Goal: Register for event/course

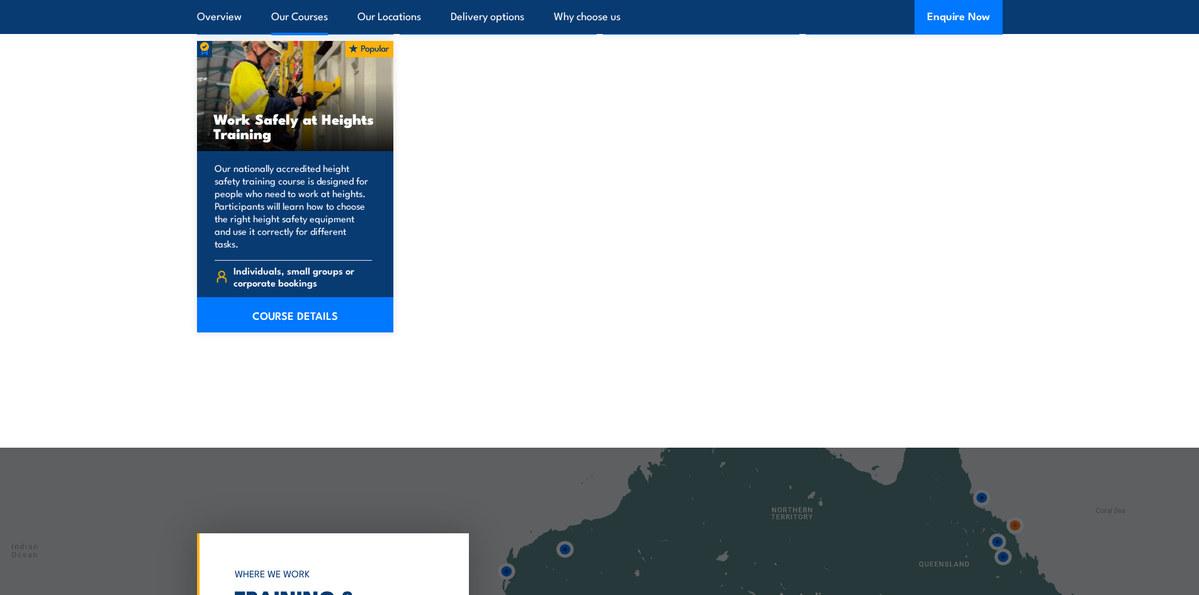
scroll to position [1637, 0]
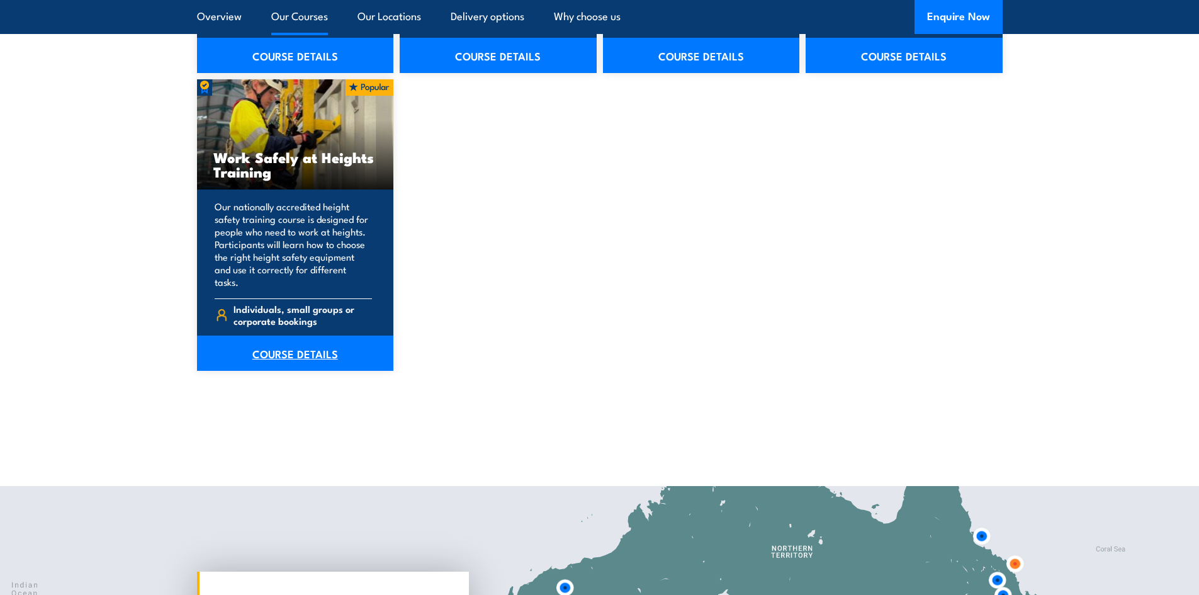
click at [273, 347] on link "COURSE DETAILS" at bounding box center [295, 352] width 197 height 35
click at [319, 342] on link "COURSE DETAILS" at bounding box center [295, 352] width 197 height 35
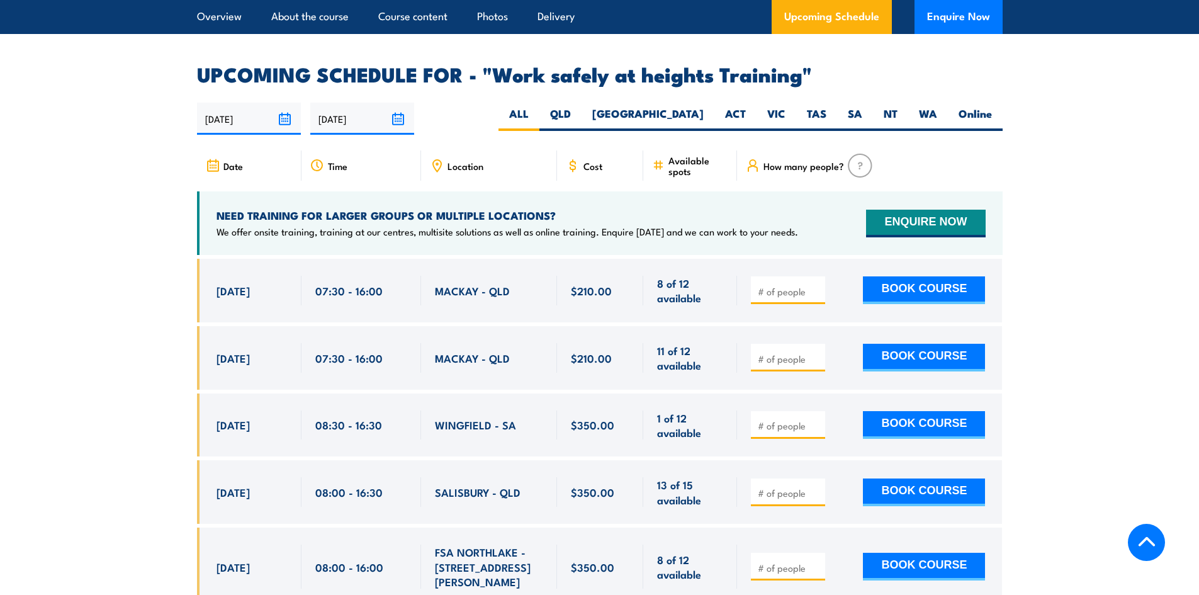
scroll to position [2014, 0]
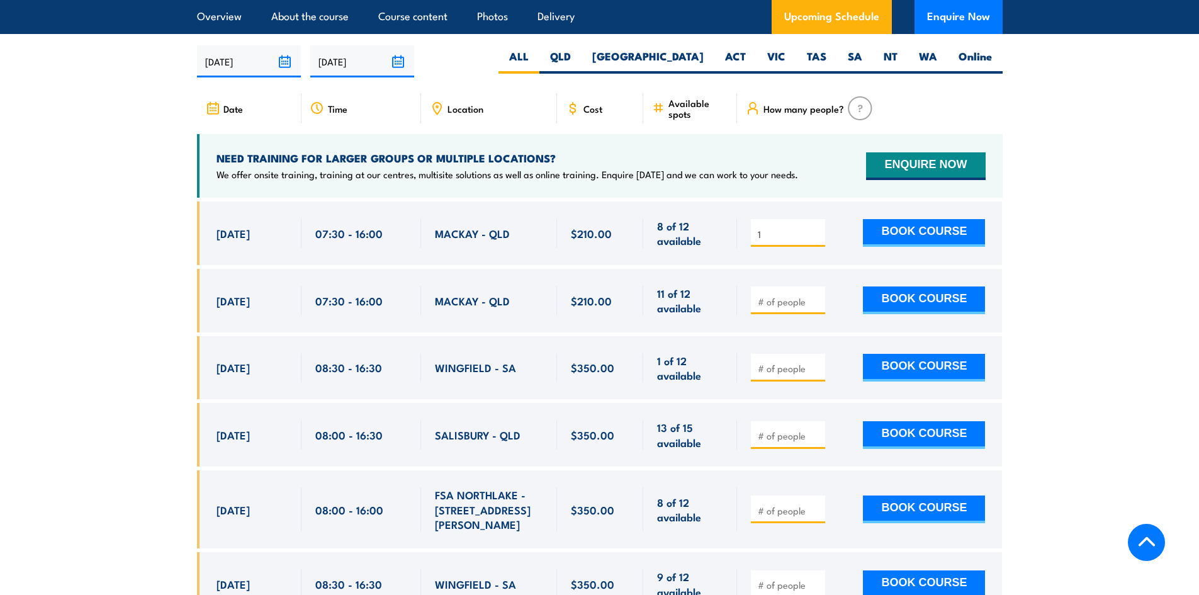
type input "1"
click at [814, 228] on input "1" at bounding box center [789, 234] width 63 height 13
click at [974, 219] on button "BOOK COURSE" at bounding box center [924, 233] width 122 height 28
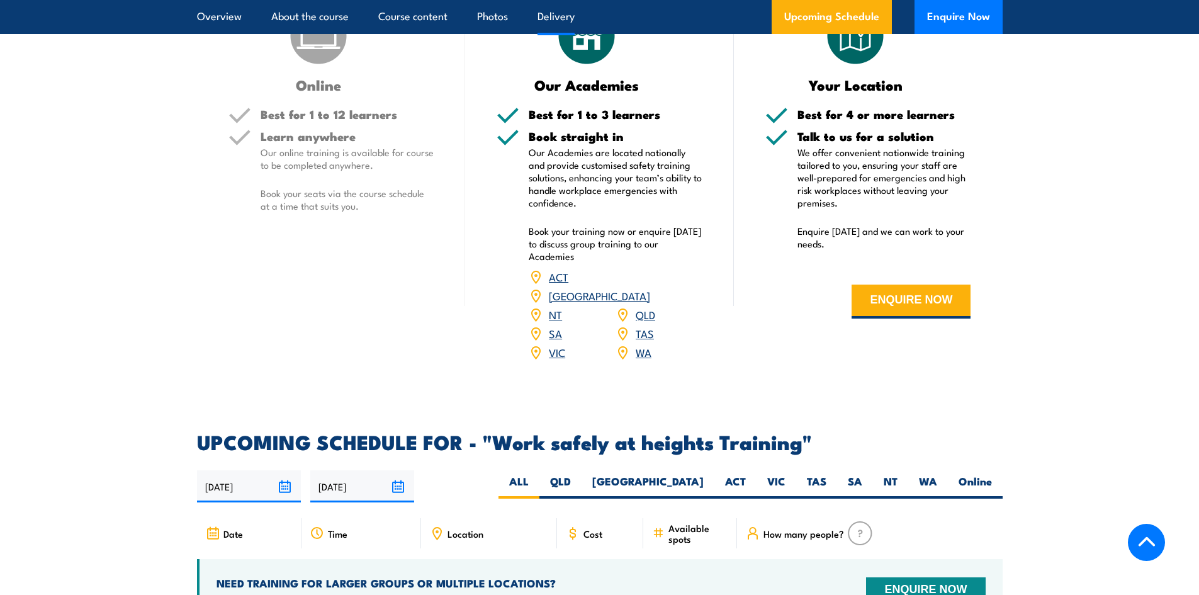
scroll to position [1644, 0]
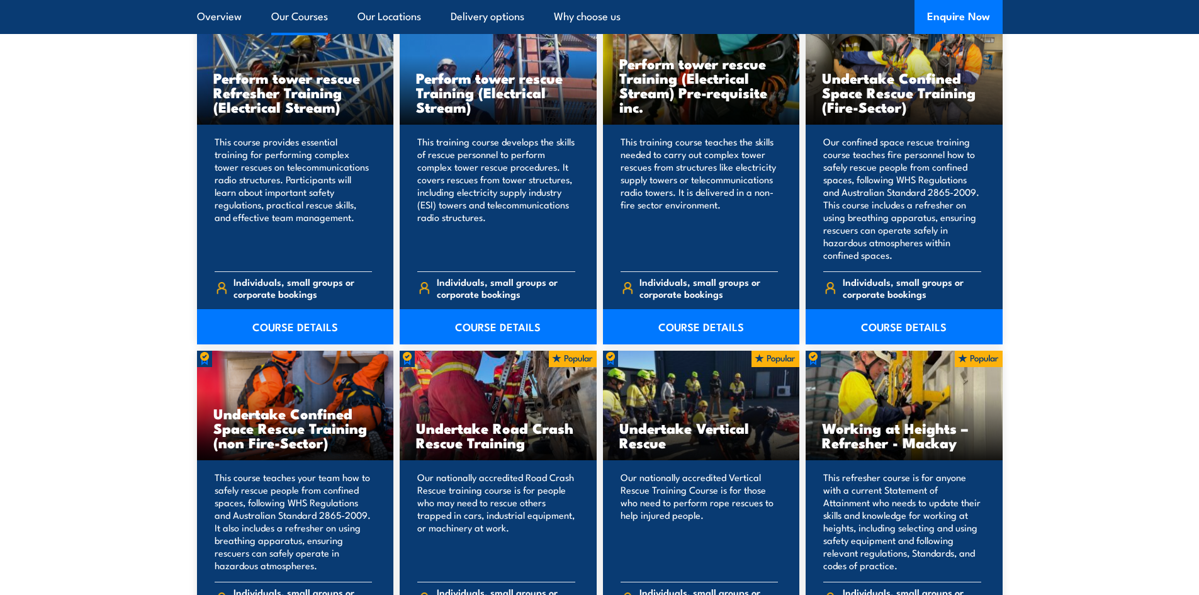
scroll to position [1385, 0]
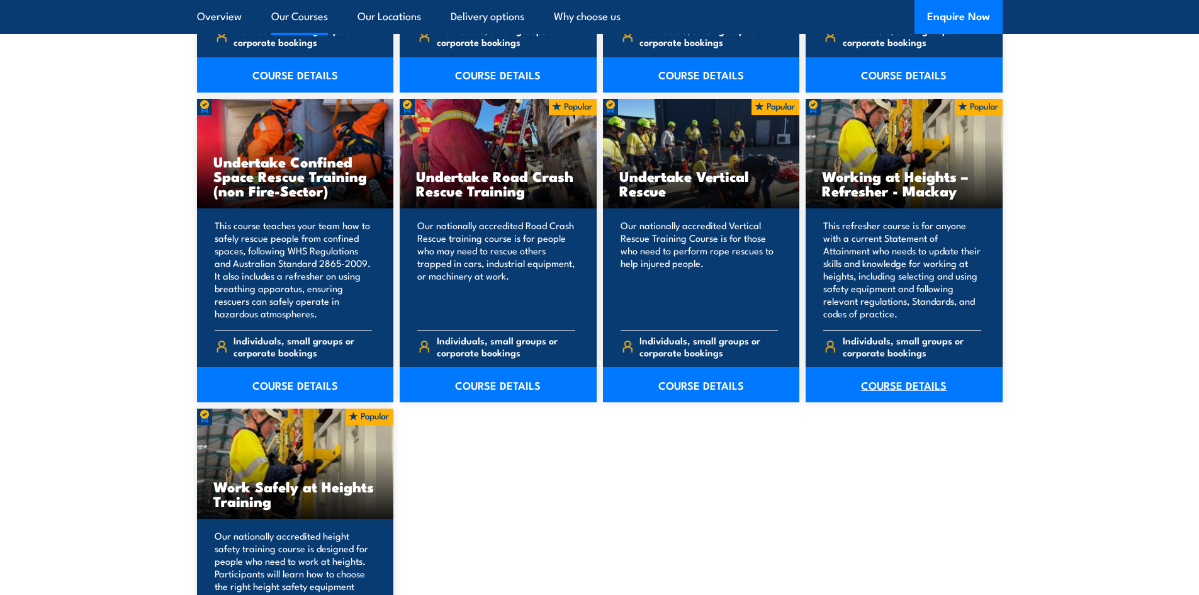
click at [892, 388] on link "COURSE DETAILS" at bounding box center [904, 384] width 197 height 35
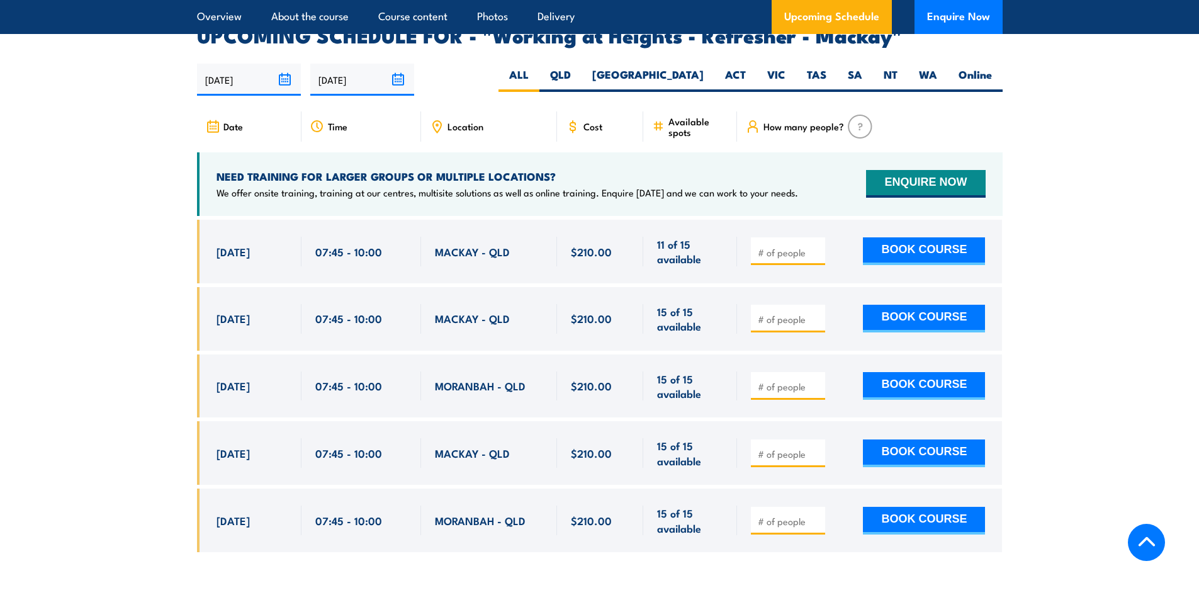
scroll to position [2014, 0]
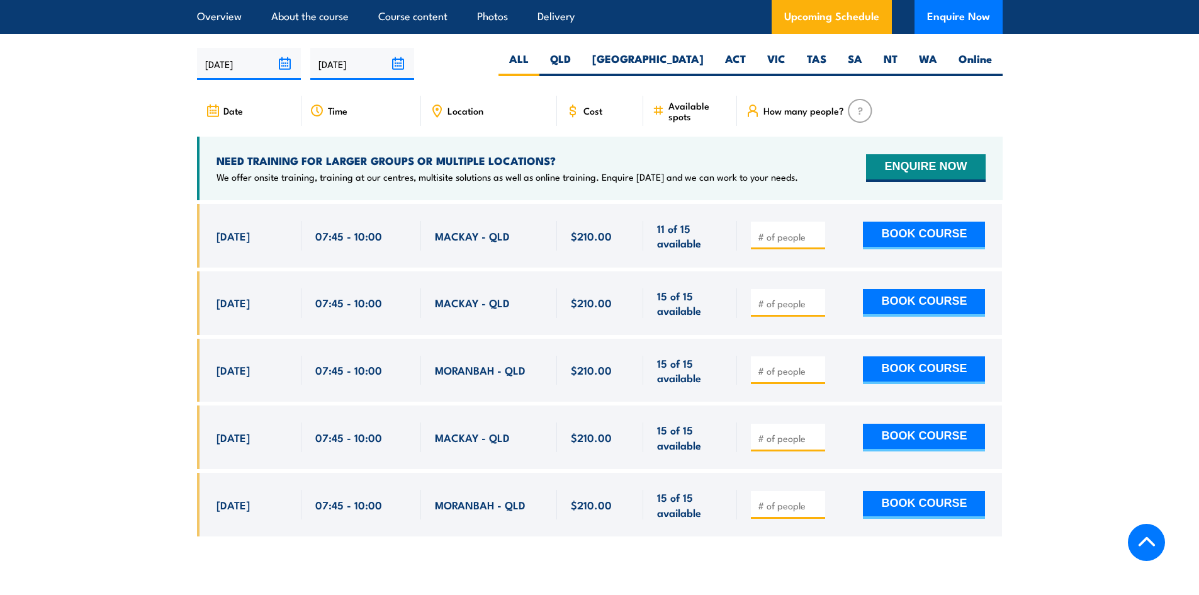
click at [769, 243] on input "number" at bounding box center [789, 236] width 63 height 13
type input "1"
click at [830, 264] on div "1 BOOK COURSE" at bounding box center [869, 236] width 265 height 64
click at [769, 240] on input "1" at bounding box center [789, 236] width 63 height 13
click at [863, 222] on button "BOOK COURSE" at bounding box center [924, 236] width 122 height 28
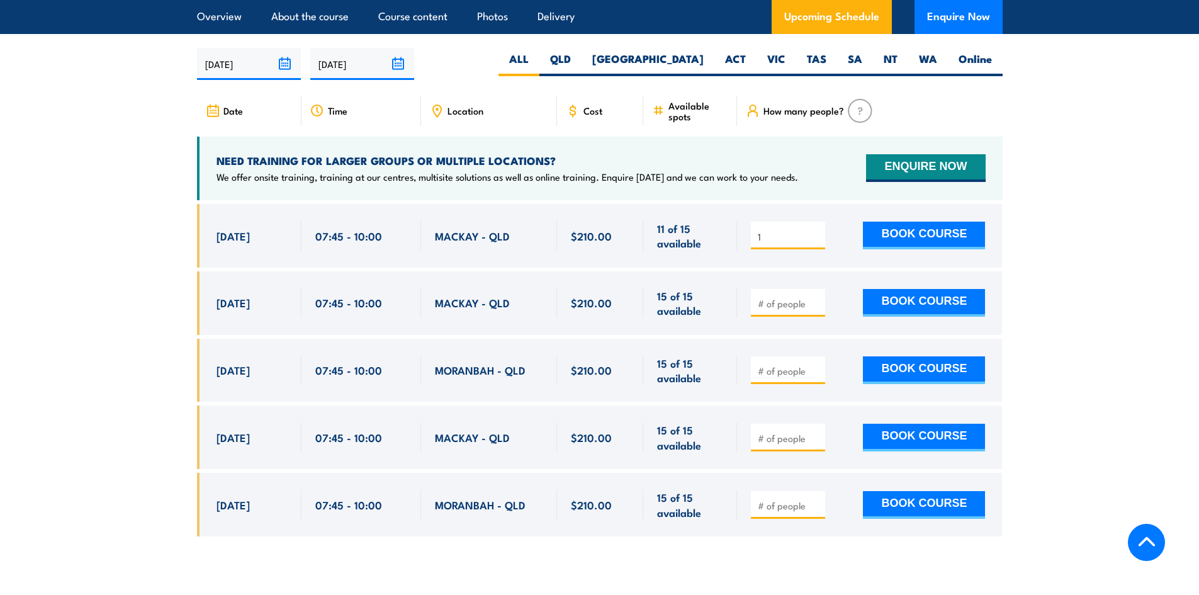
click at [785, 308] on input "number" at bounding box center [789, 303] width 63 height 13
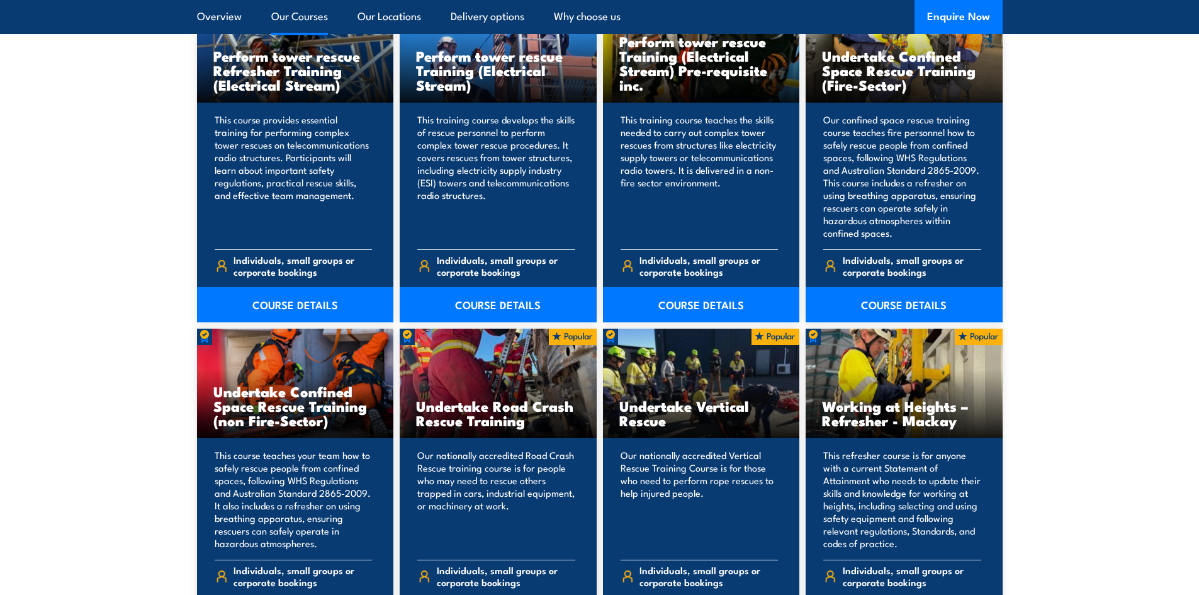
scroll to position [1133, 0]
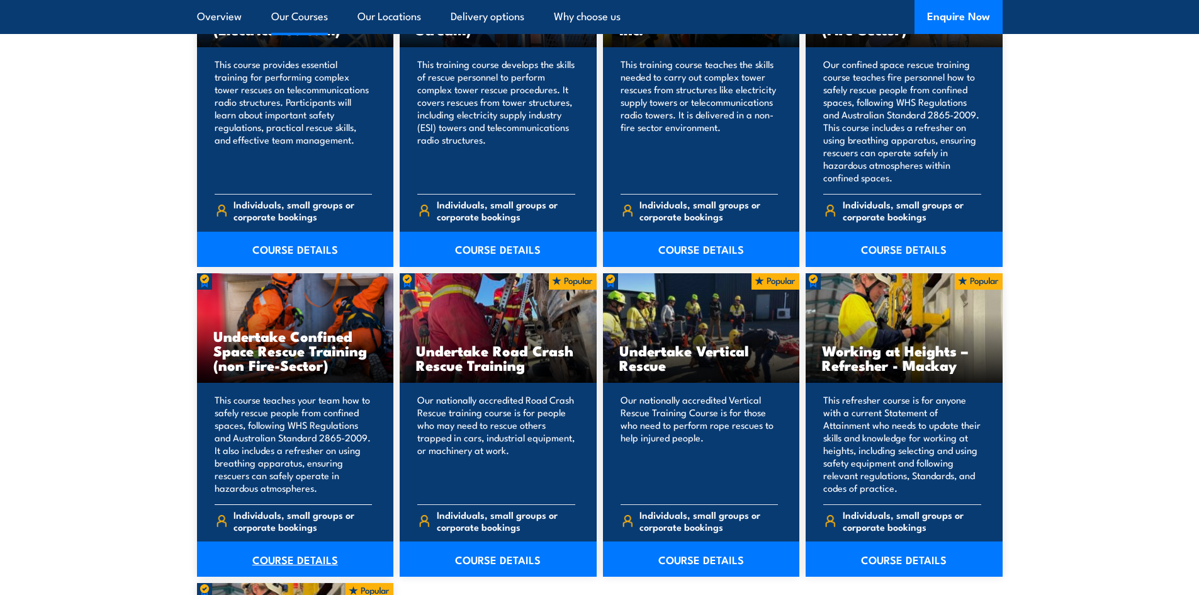
click at [301, 563] on link "COURSE DETAILS" at bounding box center [295, 558] width 197 height 35
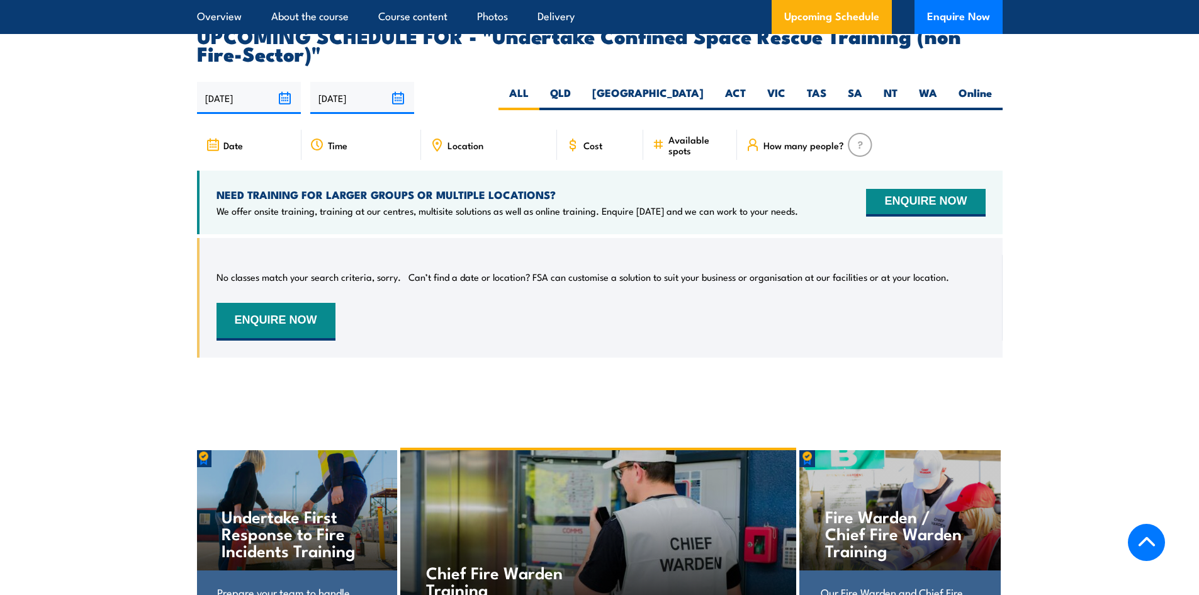
scroll to position [2266, 0]
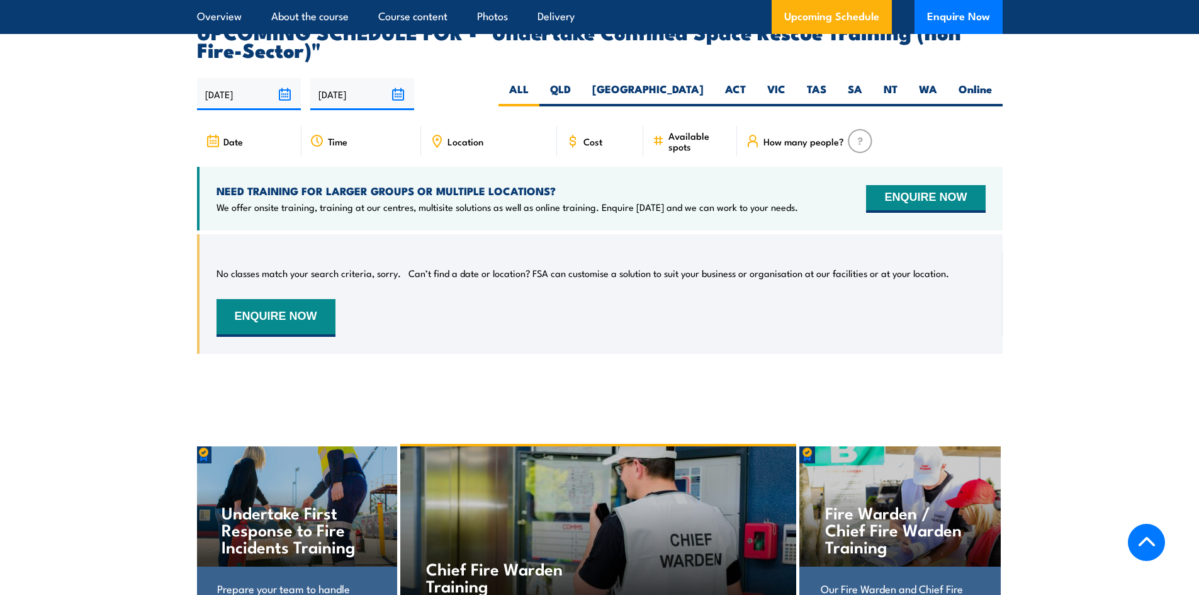
click at [592, 136] on span "Cost" at bounding box center [593, 141] width 19 height 11
click at [590, 136] on span "Cost" at bounding box center [593, 141] width 19 height 11
click at [468, 136] on span "Location" at bounding box center [466, 141] width 36 height 11
click at [579, 134] on icon at bounding box center [573, 141] width 14 height 14
click at [582, 82] on label "QLD" at bounding box center [560, 94] width 42 height 25
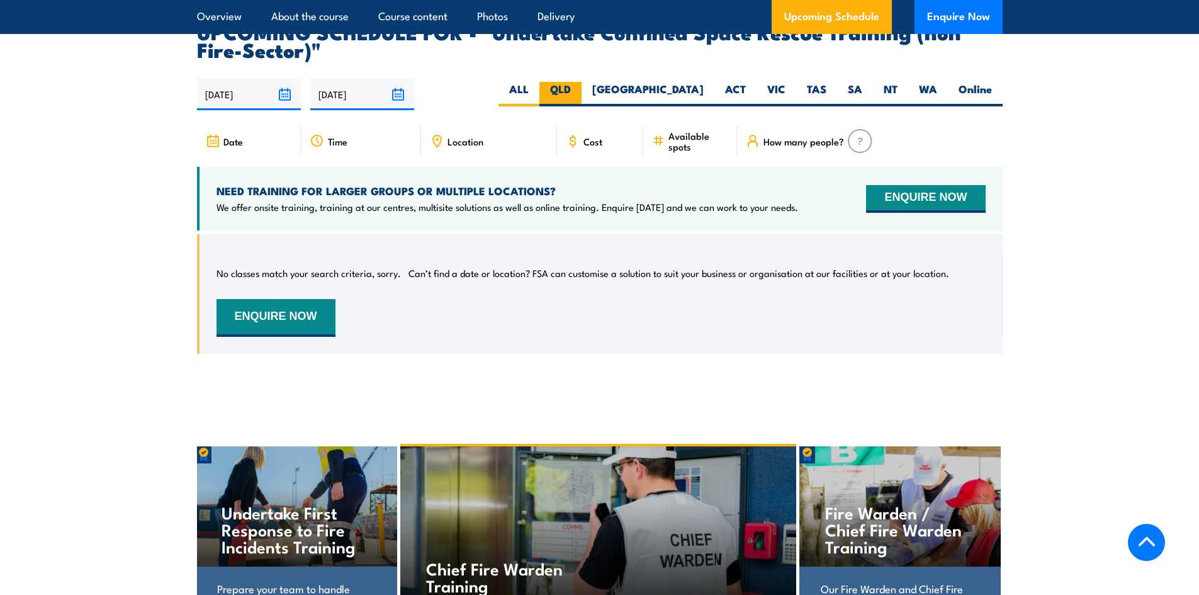
click at [579, 82] on input "QLD" at bounding box center [575, 86] width 8 height 8
radio input "true"
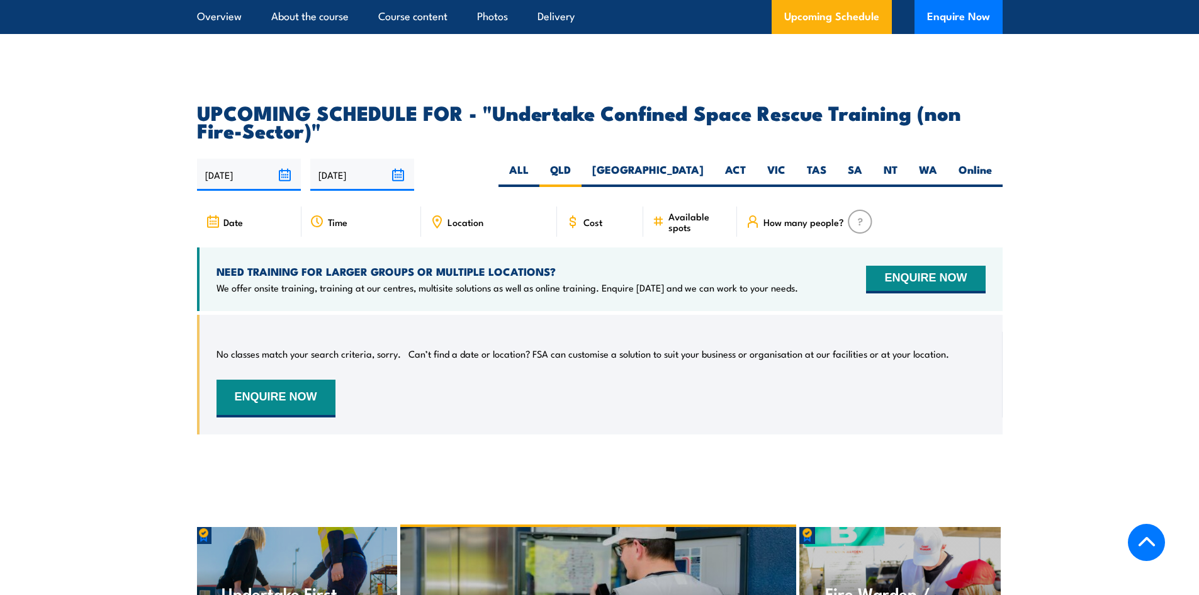
scroll to position [2144, 0]
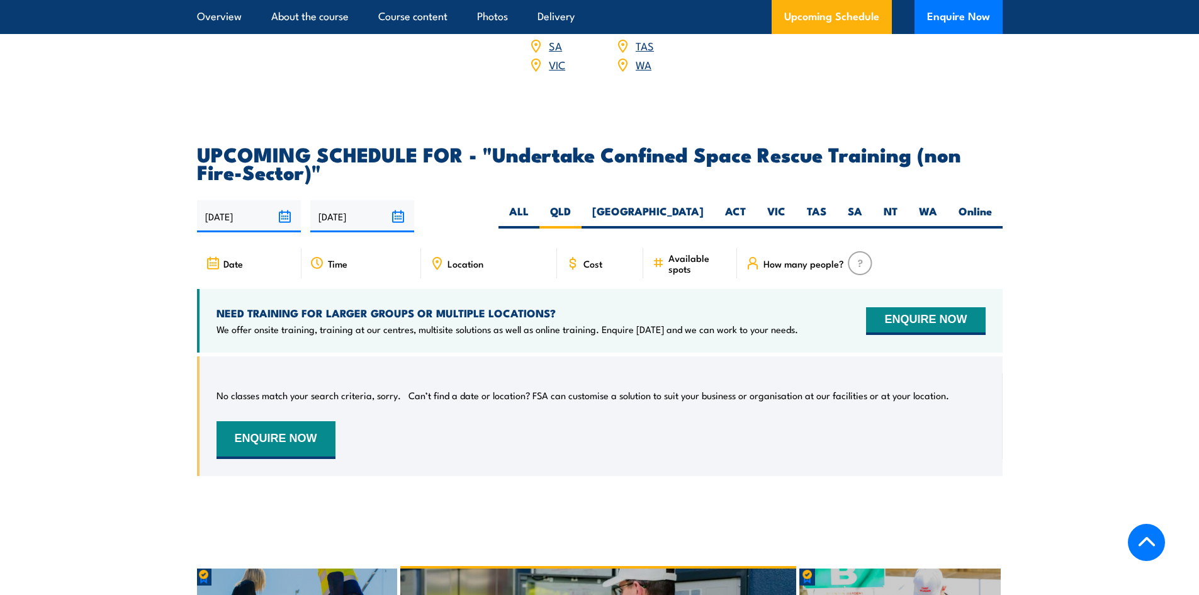
drag, startPoint x: 588, startPoint y: 245, endPoint x: 616, endPoint y: 237, distance: 29.1
click at [599, 258] on span "Cost" at bounding box center [593, 263] width 19 height 11
click at [737, 204] on label "ACT" at bounding box center [735, 216] width 42 height 25
click at [746, 204] on input "ACT" at bounding box center [750, 208] width 8 height 8
radio input "true"
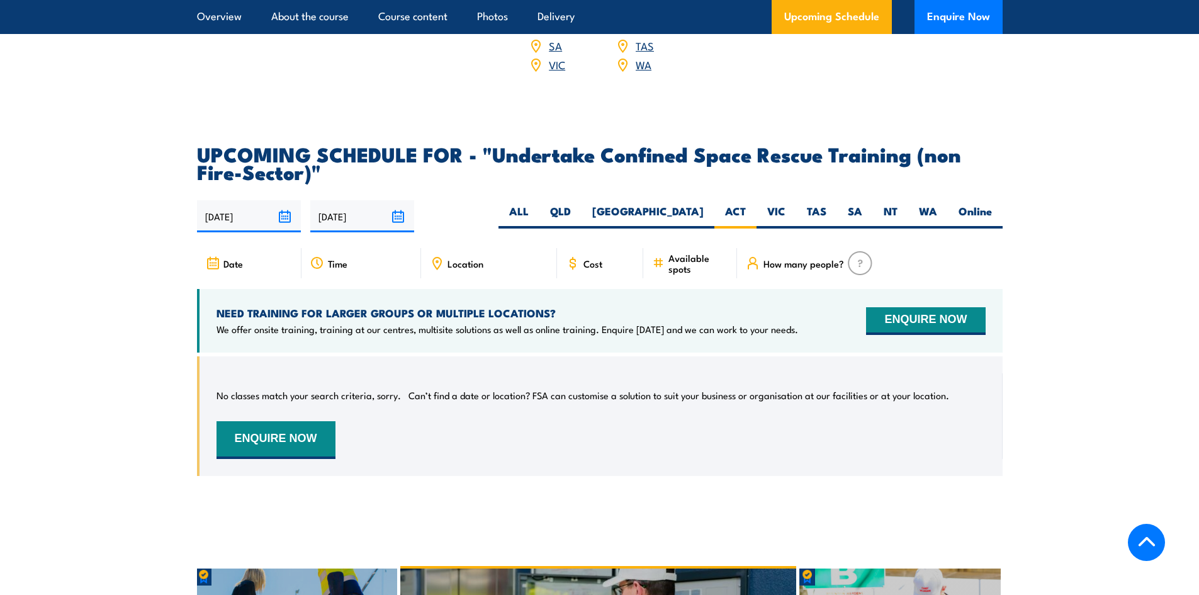
click at [593, 258] on span "Cost" at bounding box center [593, 263] width 19 height 11
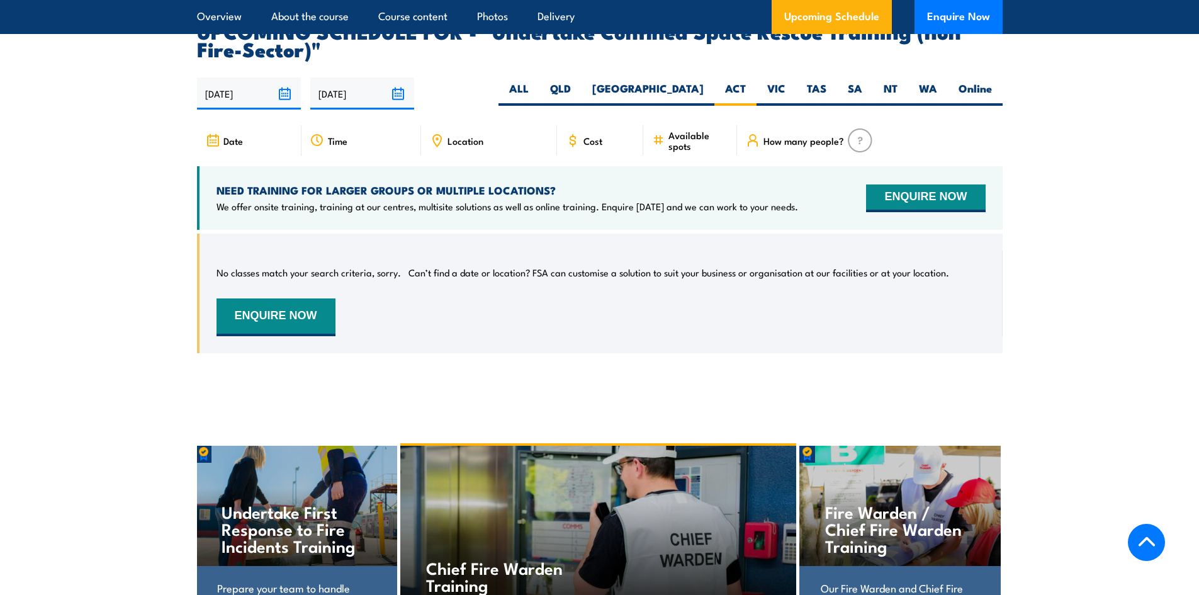
scroll to position [2270, 0]
